Goal: Information Seeking & Learning: Learn about a topic

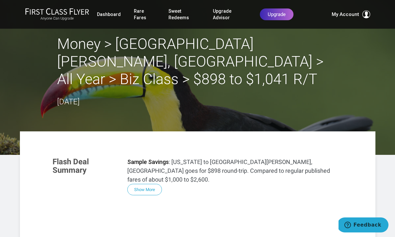
click at [173, 17] on link "Sweet Redeems" at bounding box center [184, 14] width 32 height 18
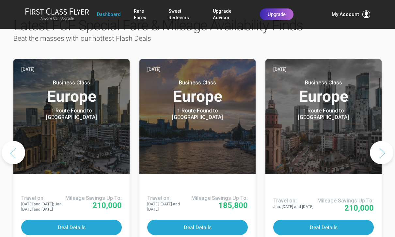
scroll to position [290, 0]
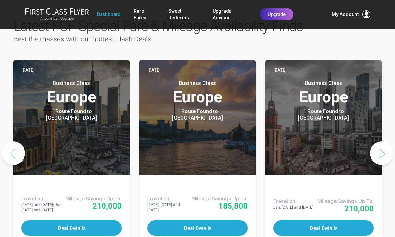
click at [383, 142] on button "Next slide" at bounding box center [381, 153] width 23 height 23
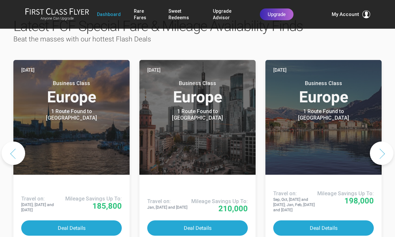
click at [383, 142] on button "Next slide" at bounding box center [381, 153] width 23 height 23
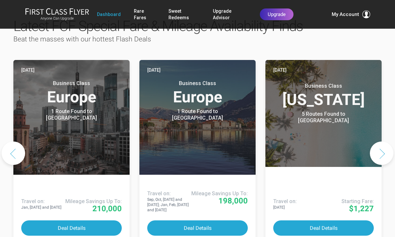
click at [382, 142] on button "Next slide" at bounding box center [381, 153] width 23 height 23
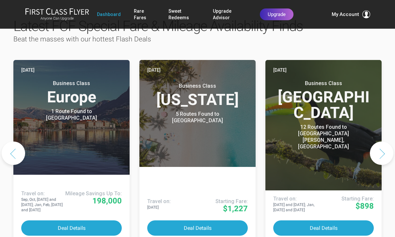
click at [384, 142] on button "Next slide" at bounding box center [381, 153] width 23 height 23
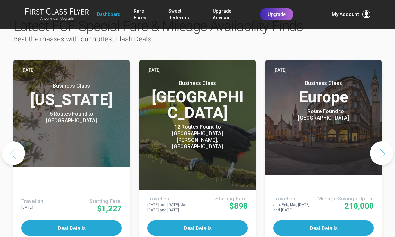
click at [383, 142] on button "Next slide" at bounding box center [381, 153] width 23 height 23
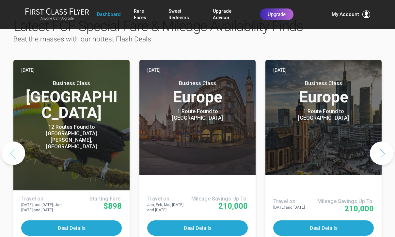
click at [384, 142] on button "Next slide" at bounding box center [381, 153] width 23 height 23
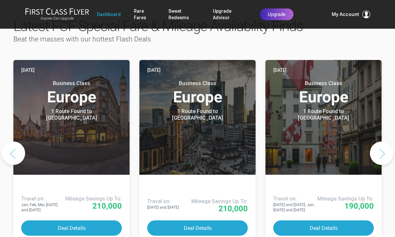
click at [383, 142] on button "Next slide" at bounding box center [381, 153] width 23 height 23
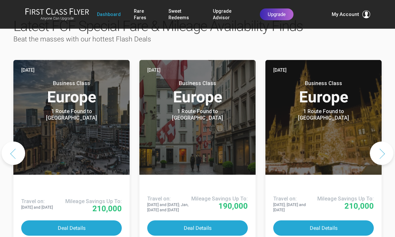
click at [382, 142] on button "Next slide" at bounding box center [381, 153] width 23 height 23
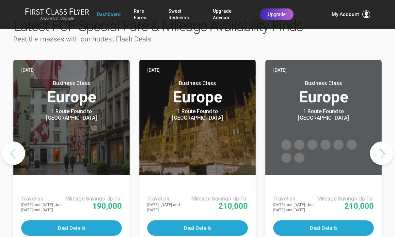
click at [382, 142] on button "Next slide" at bounding box center [381, 153] width 23 height 23
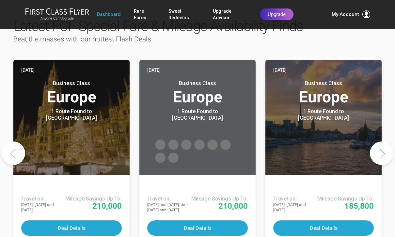
click at [384, 142] on button "Next slide" at bounding box center [381, 153] width 23 height 23
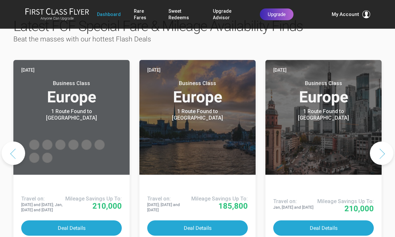
click at [384, 142] on button "Next slide" at bounding box center [381, 153] width 23 height 23
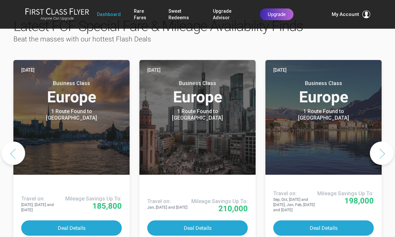
click at [384, 142] on button "Next slide" at bounding box center [381, 153] width 23 height 23
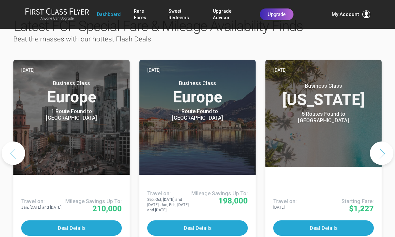
click at [383, 142] on button "Next slide" at bounding box center [381, 153] width 23 height 23
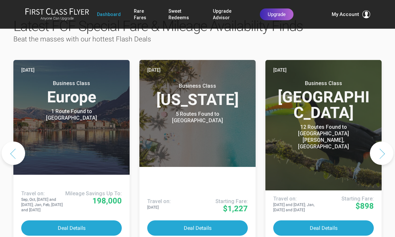
click at [383, 142] on button "Next slide" at bounding box center [381, 153] width 23 height 23
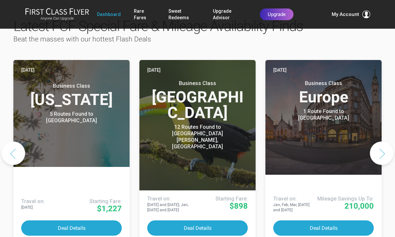
click at [175, 18] on link "Sweet Redeems" at bounding box center [184, 14] width 32 height 18
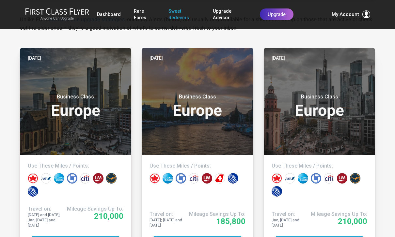
scroll to position [122, 0]
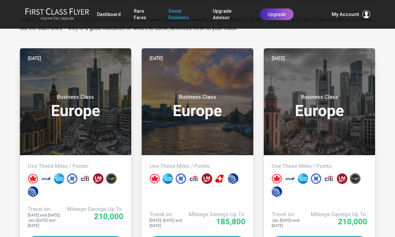
click at [357, 106] on h3 "Business Class Europe" at bounding box center [319, 106] width 96 height 25
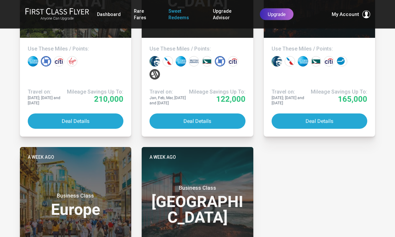
scroll to position [1949, 0]
click at [206, 188] on small "Business Class" at bounding box center [198, 188] width 82 height 7
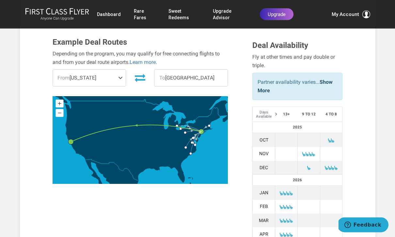
scroll to position [192, 0]
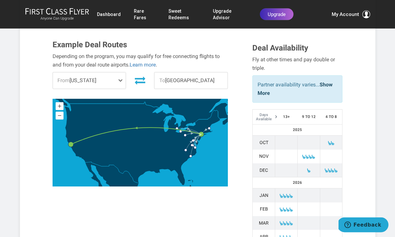
click at [119, 89] on span at bounding box center [122, 81] width 8 height 16
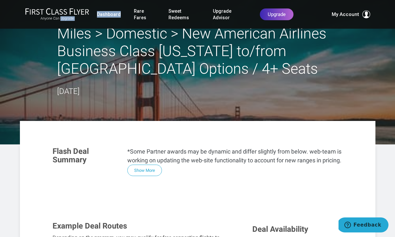
scroll to position [0, 0]
